Goal: Information Seeking & Learning: Learn about a topic

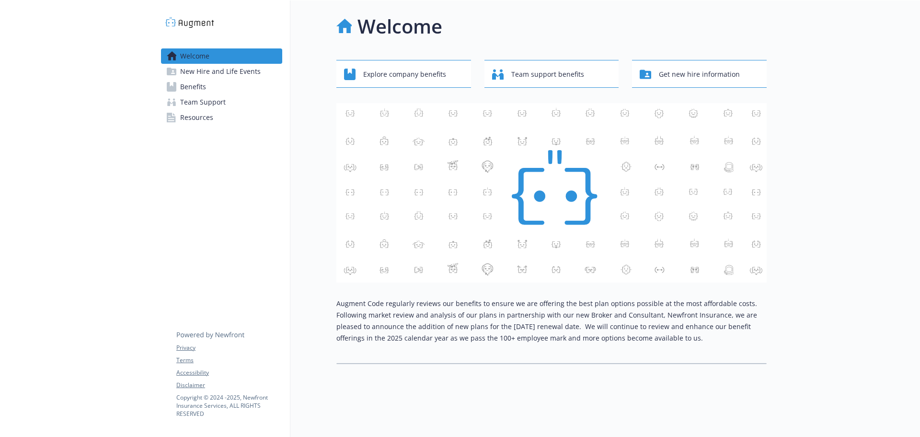
click at [193, 88] on span "Benefits" at bounding box center [193, 86] width 26 height 15
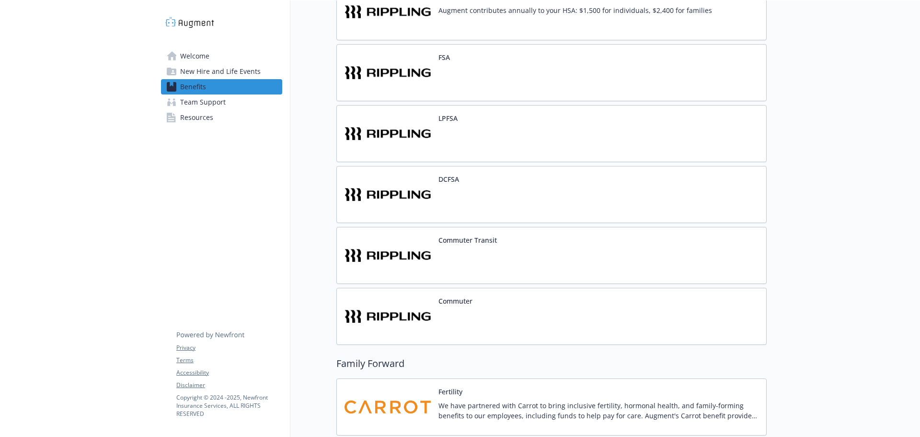
scroll to position [690, 0]
